Goal: Task Accomplishment & Management: Use online tool/utility

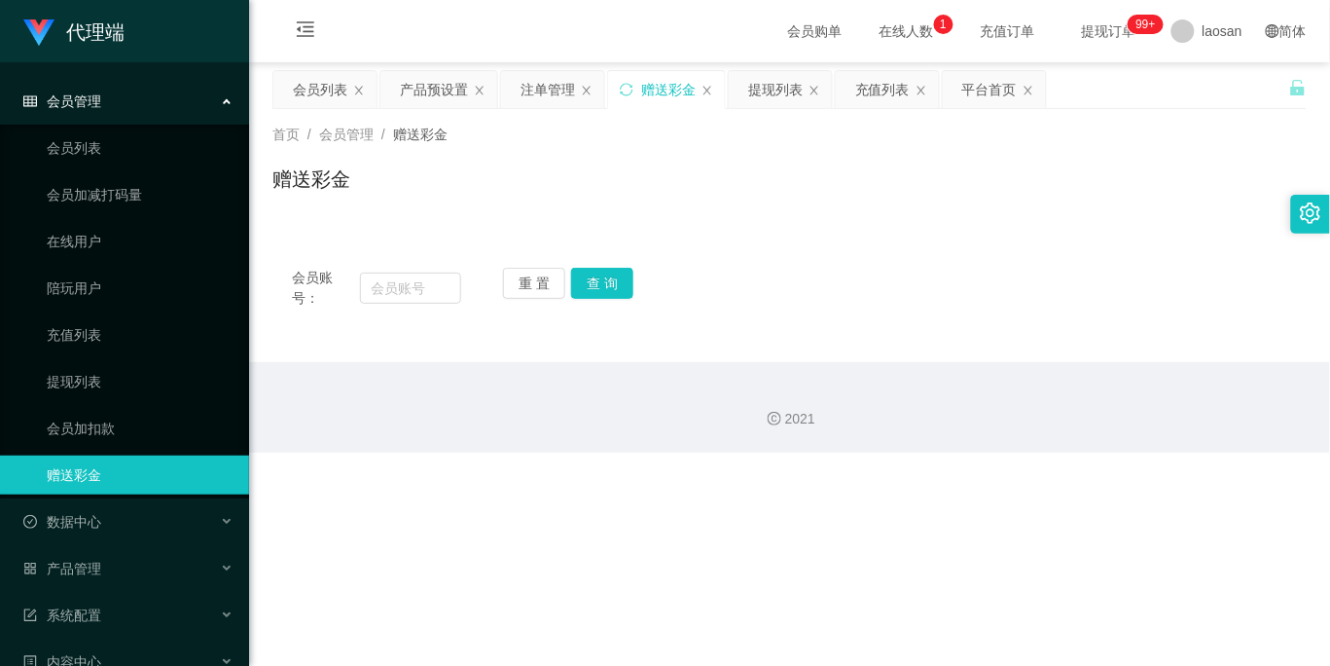
click at [681, 448] on div "2021" at bounding box center [789, 407] width 1081 height 91
drag, startPoint x: 419, startPoint y: 290, endPoint x: 438, endPoint y: 288, distance: 19.6
click at [419, 290] on input "text" at bounding box center [410, 288] width 101 height 31
click at [442, 285] on input "text" at bounding box center [410, 288] width 101 height 31
paste input "Selina"
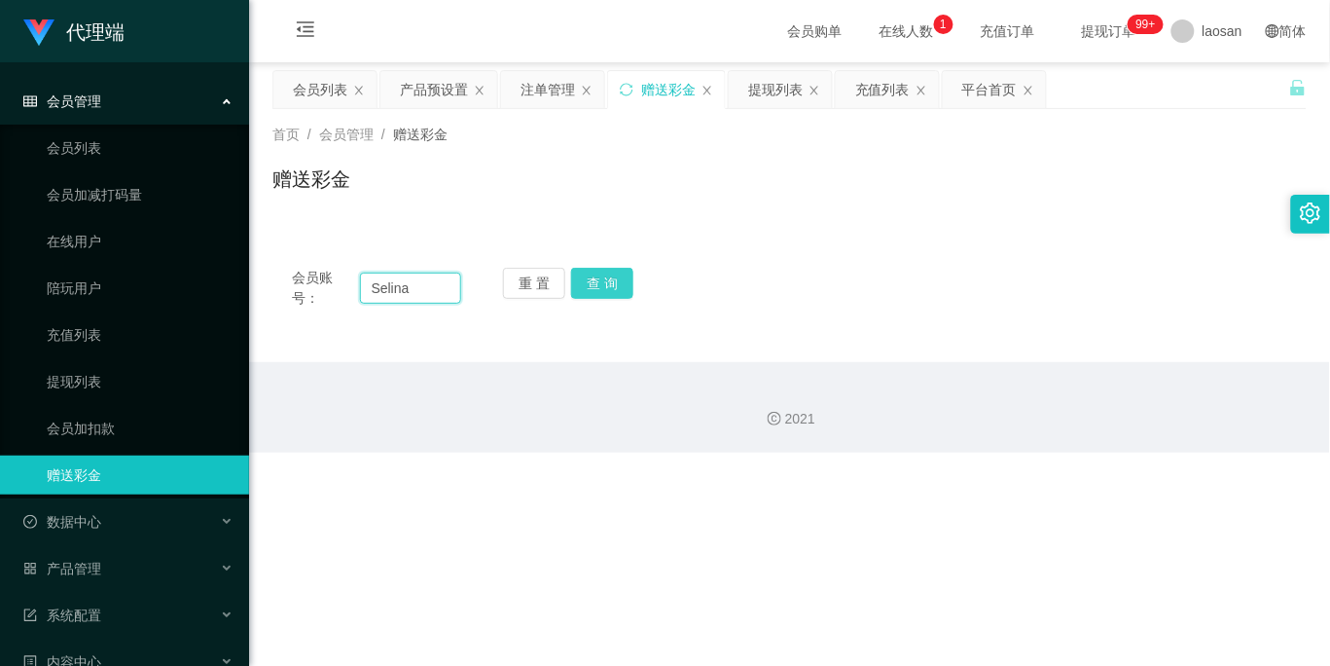
type input "Selina"
click at [620, 285] on button "查 询" at bounding box center [602, 283] width 62 height 31
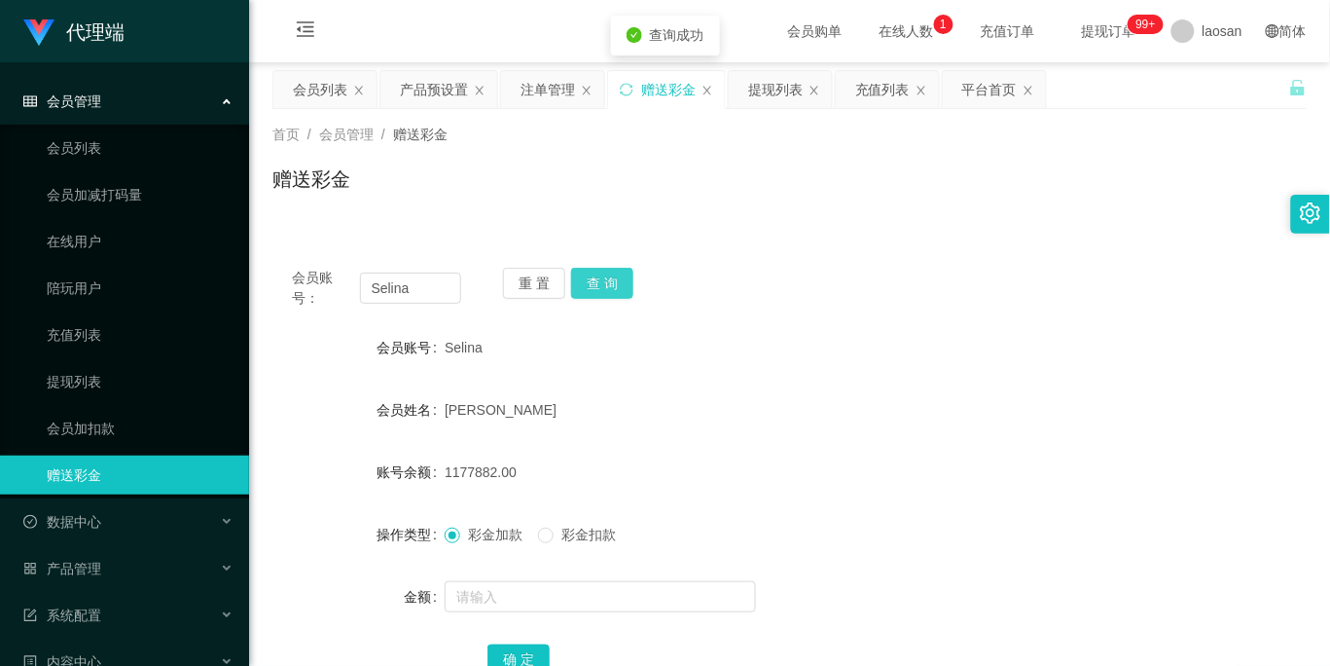
click at [620, 285] on button "查 询" at bounding box center [602, 283] width 62 height 31
click at [620, 285] on div "重 置 查 询" at bounding box center [587, 288] width 169 height 41
click at [620, 285] on button "查 询" at bounding box center [602, 283] width 62 height 31
click at [620, 285] on div "重 置 查 询" at bounding box center [587, 288] width 169 height 41
click at [620, 285] on button "查 询" at bounding box center [602, 283] width 62 height 31
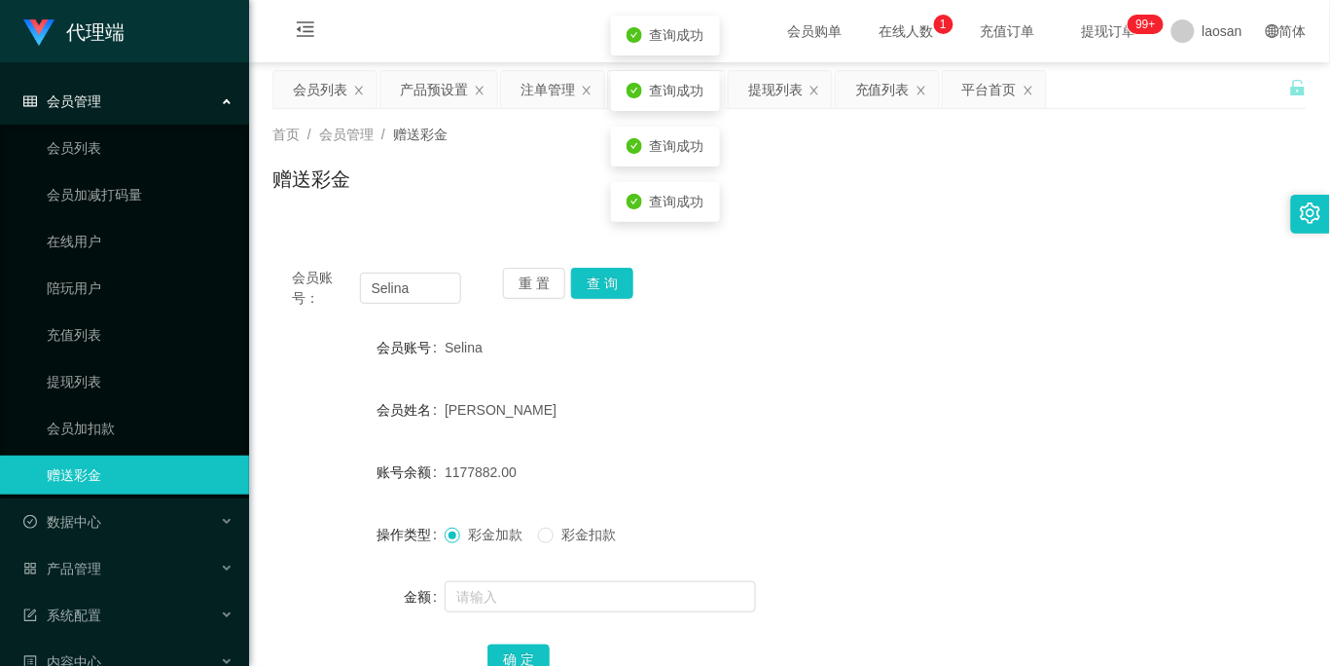
click at [575, 375] on form "会员账号 Selina 会员姓名 [PERSON_NAME] 账号余额 1177882.00 操作类型 彩金加款 彩金扣款 金额 确 定" at bounding box center [790, 503] width 1035 height 350
click at [765, 451] on form "会员账号 Selina 会员姓名 [PERSON_NAME] 账号余额 1177882.00 操作类型 彩金加款 彩金扣款 金额 确 定" at bounding box center [790, 503] width 1035 height 350
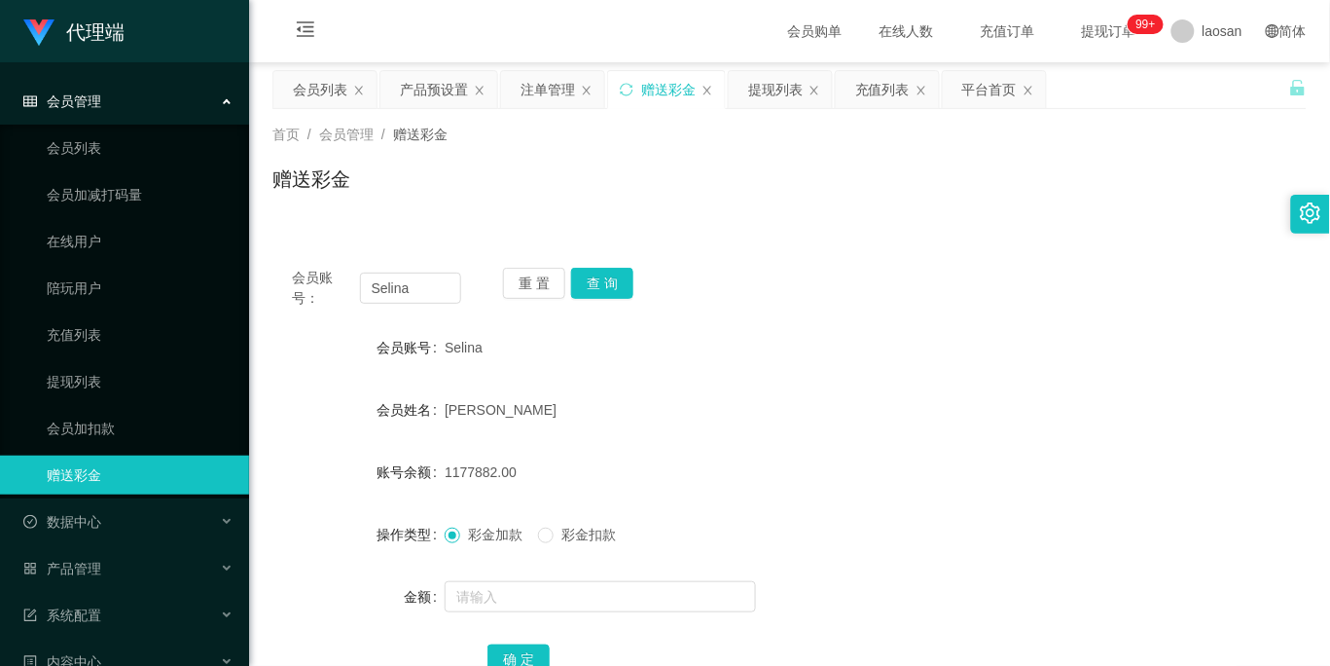
click at [608, 333] on div "Selina" at bounding box center [746, 347] width 603 height 39
